Goal: Find specific page/section: Find specific page/section

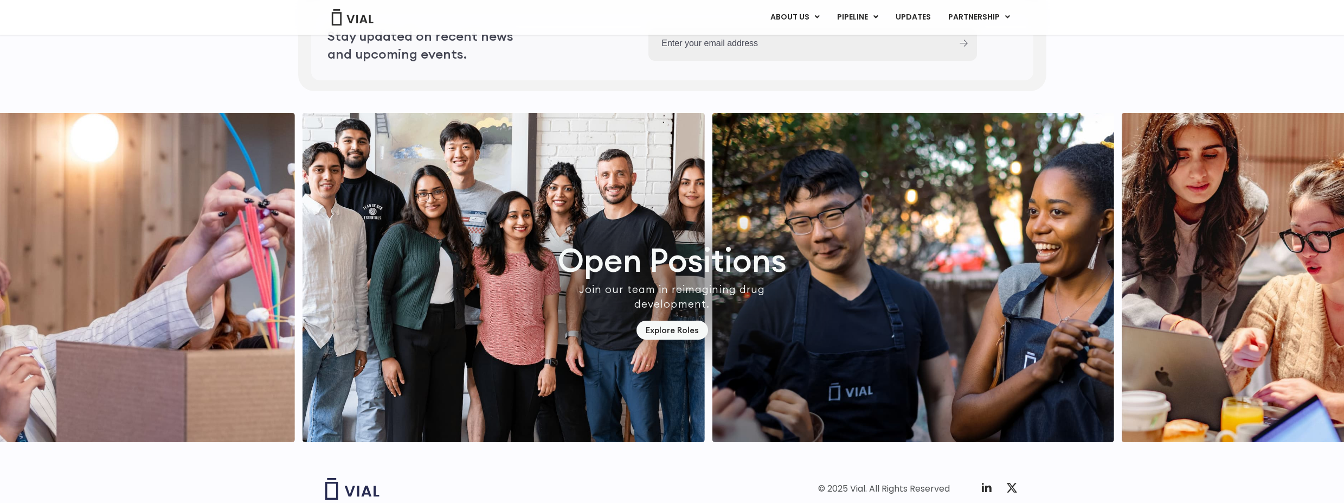
scroll to position [3087, 0]
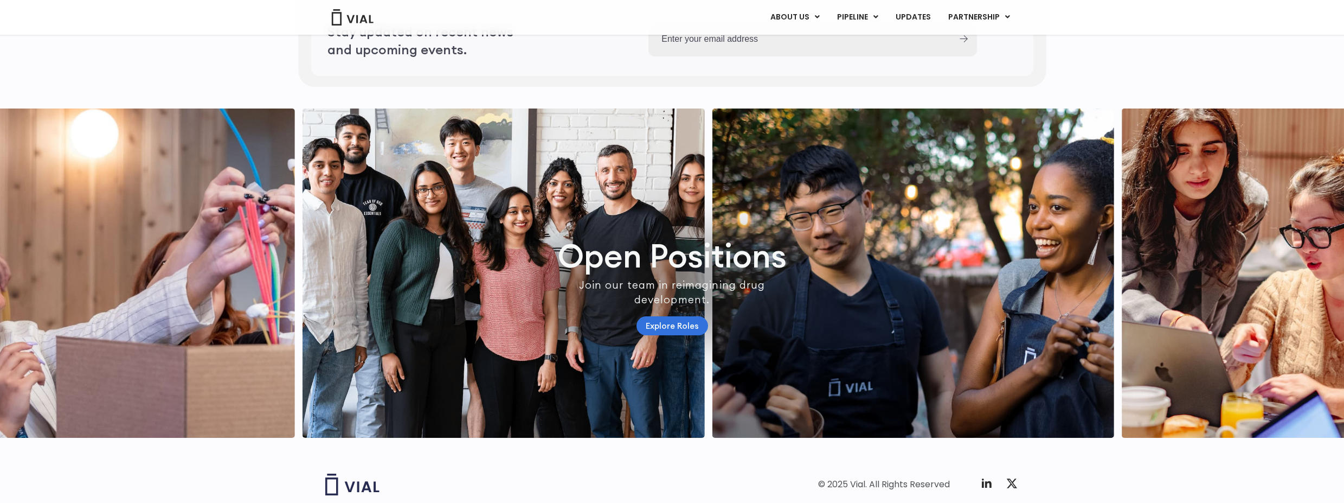
click at [666, 335] on link "Explore Roles" at bounding box center [672, 325] width 72 height 19
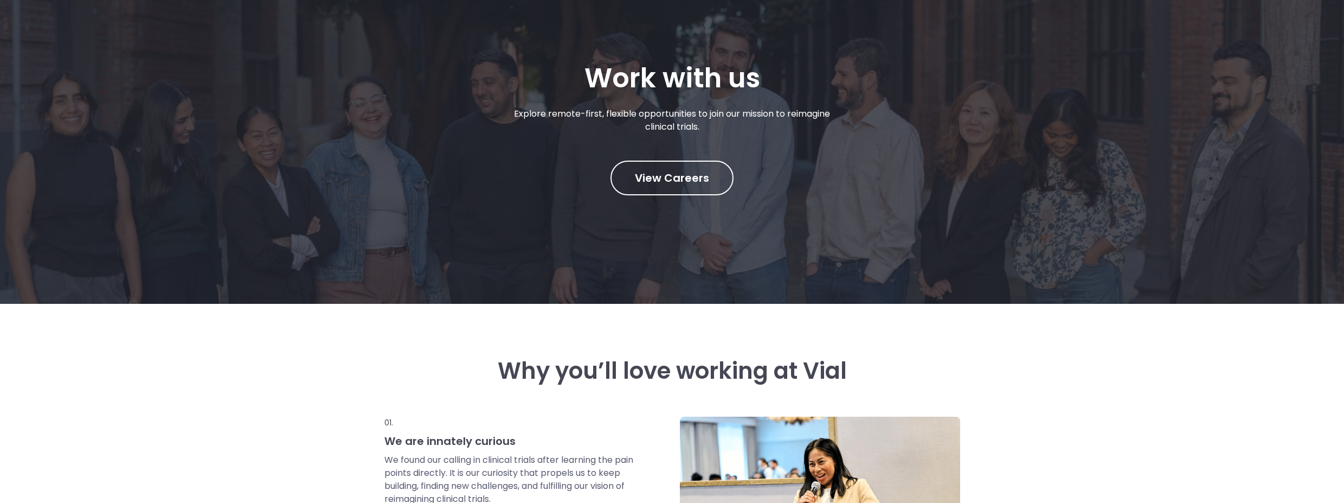
scroll to position [144, 0]
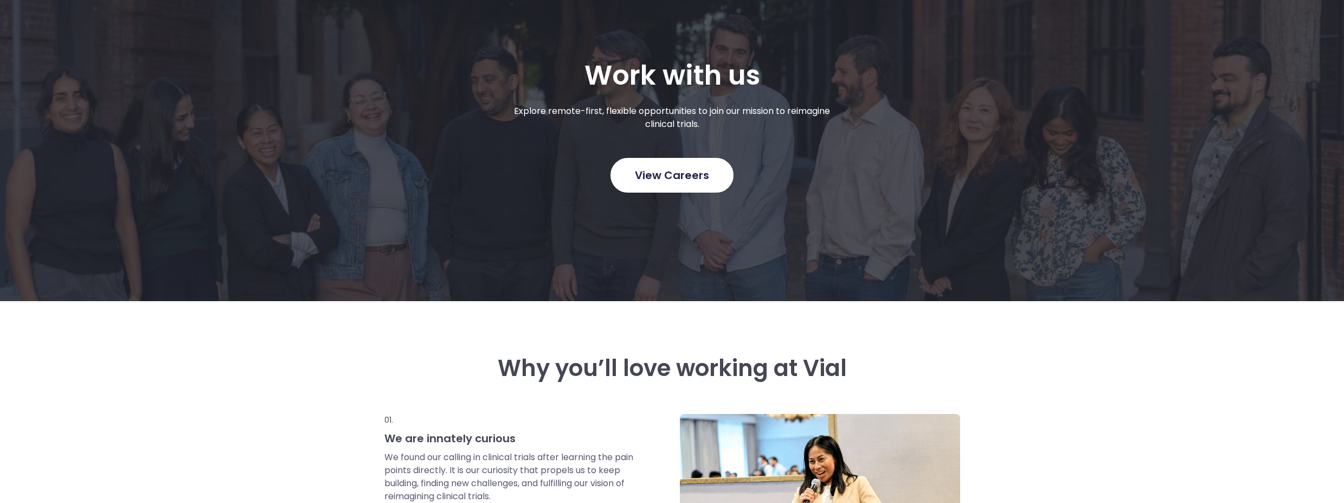
click at [671, 183] on link "View Careers" at bounding box center [671, 175] width 123 height 35
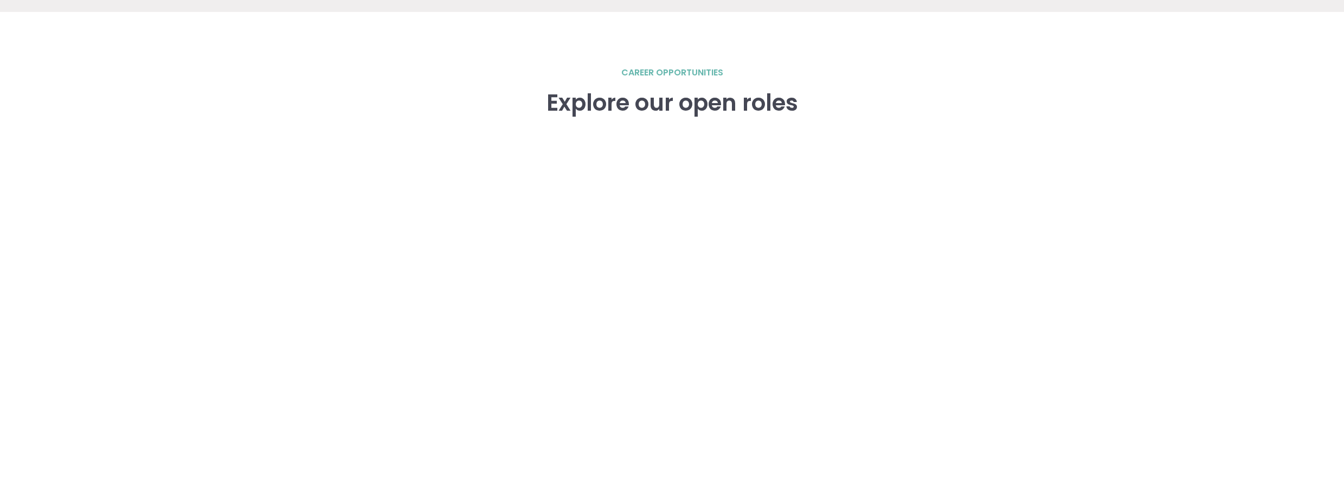
scroll to position [1500, 0]
